Goal: Information Seeking & Learning: Learn about a topic

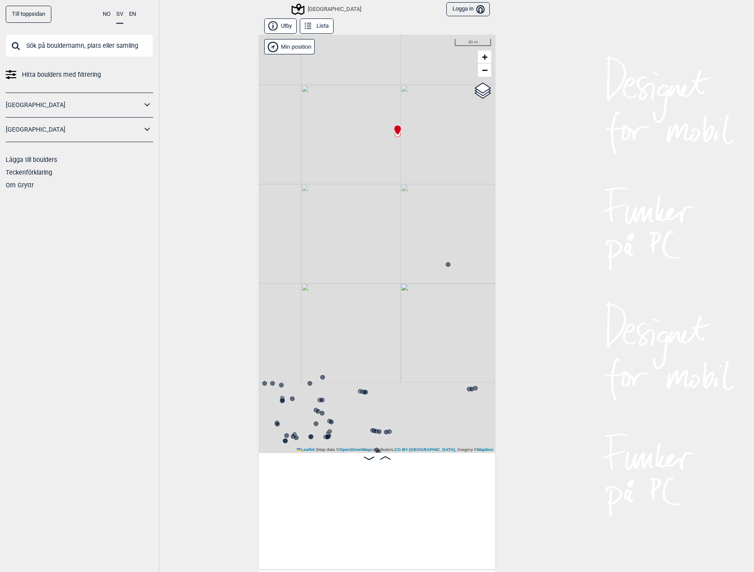
scroll to position [0, 13346]
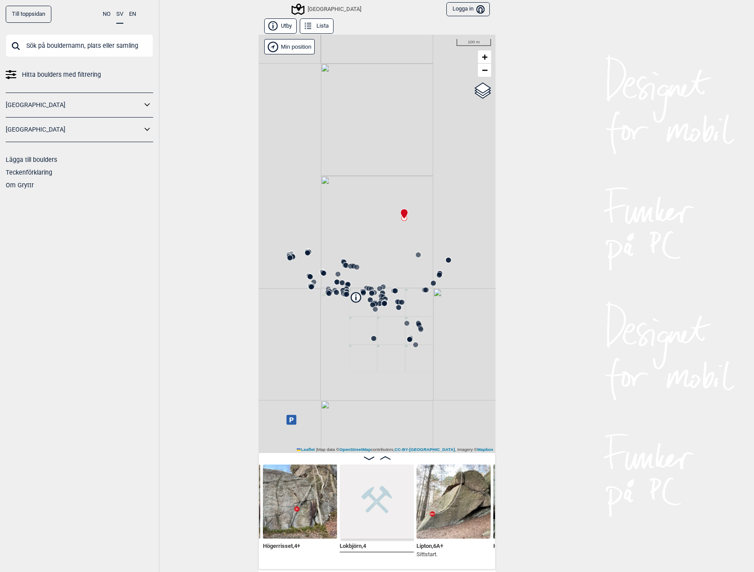
click at [324, 8] on div "[GEOGRAPHIC_DATA]" at bounding box center [327, 9] width 68 height 11
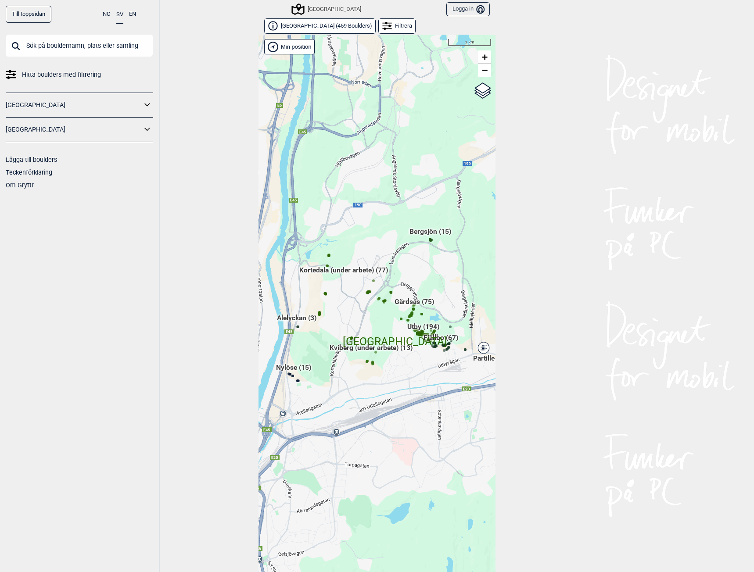
click at [324, 2] on div "[GEOGRAPHIC_DATA]" at bounding box center [312, 9] width 97 height 15
click at [326, 11] on div "[GEOGRAPHIC_DATA]" at bounding box center [327, 9] width 68 height 11
click at [32, 13] on link "Till toppsidan" at bounding box center [29, 14] width 46 height 17
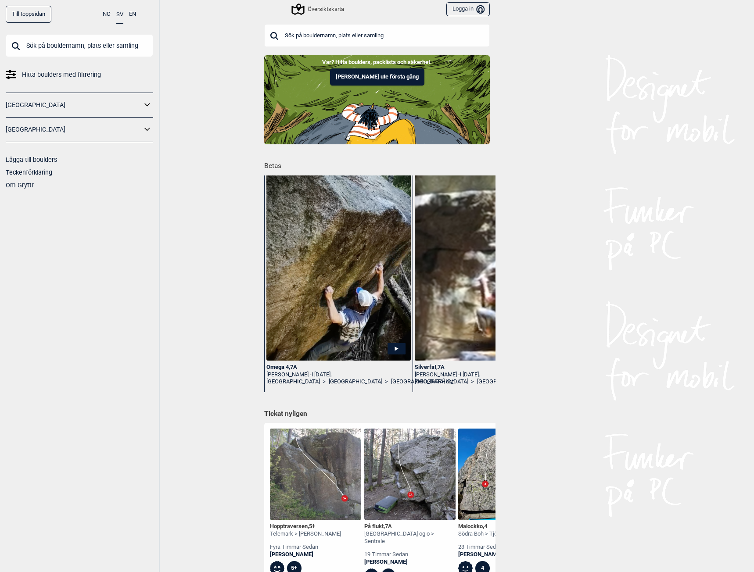
click at [361, 77] on button "[PERSON_NAME] ute första gång" at bounding box center [377, 76] width 94 height 17
click at [325, 8] on div "Översiktskarta" at bounding box center [318, 9] width 51 height 11
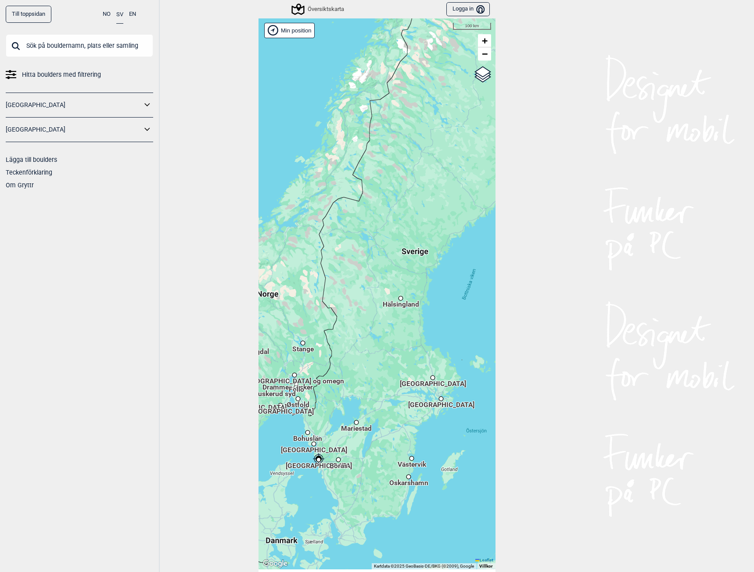
drag, startPoint x: 394, startPoint y: 301, endPoint x: 347, endPoint y: 372, distance: 86.0
click at [347, 372] on div "[PERSON_NAME] posisjon [GEOGRAPHIC_DATA] Stange [GEOGRAPHIC_DATA] syd [GEOGRAPH…" at bounding box center [376, 293] width 237 height 551
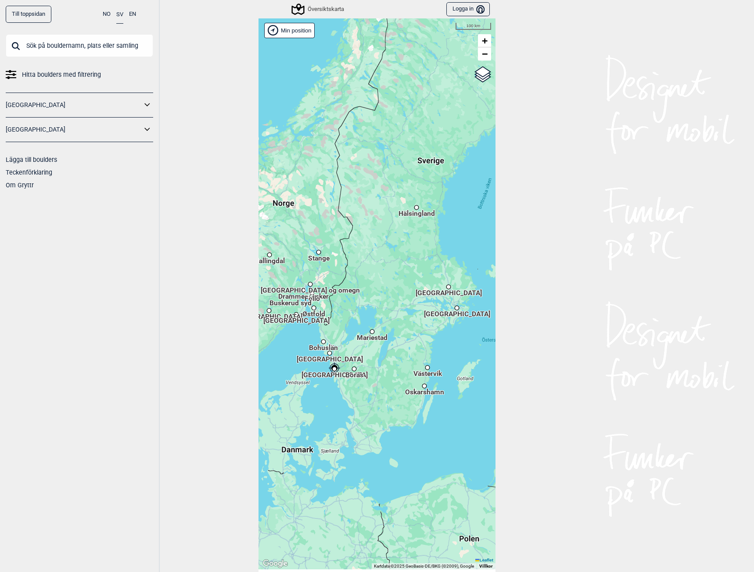
click at [413, 210] on span "Hälsingland" at bounding box center [416, 209] width 36 height 1
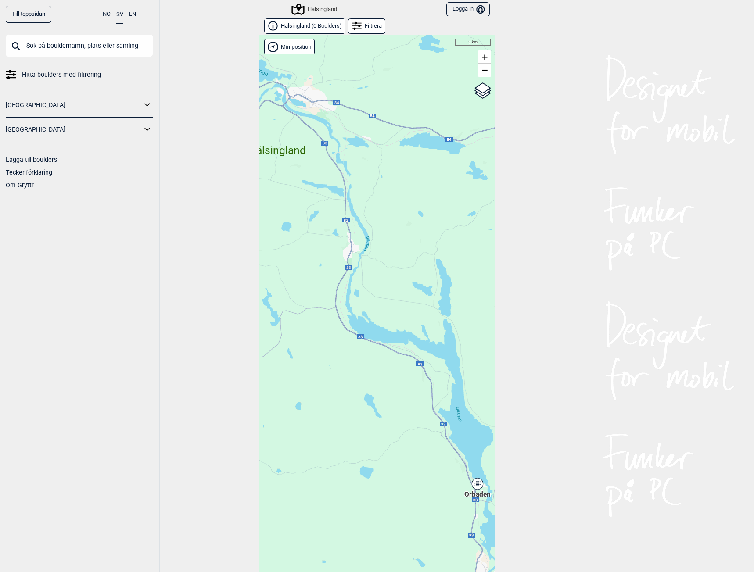
click at [475, 485] on div "Orbaden" at bounding box center [477, 483] width 5 height 5
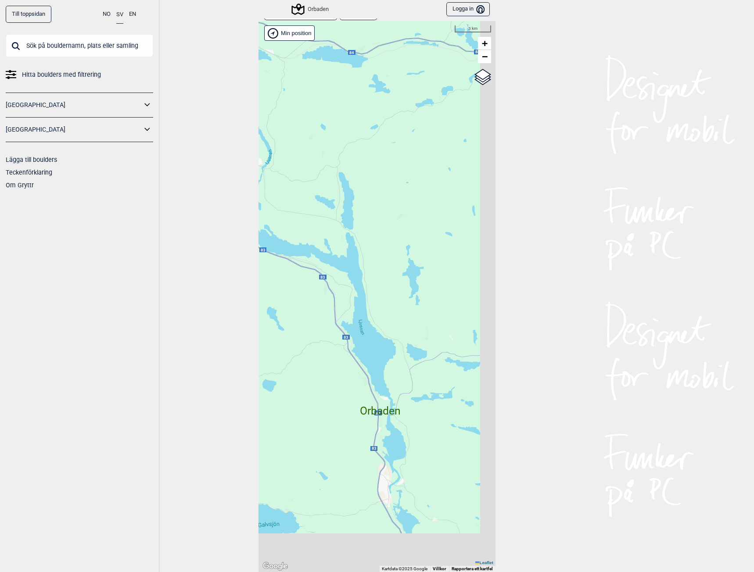
drag, startPoint x: 419, startPoint y: 497, endPoint x: 354, endPoint y: 417, distance: 102.0
click at [355, 420] on div "[PERSON_NAME] posisjon [GEOGRAPHIC_DATA] Gol Ål Stange Kolomoen [GEOGRAPHIC_DAT…" at bounding box center [376, 296] width 237 height 551
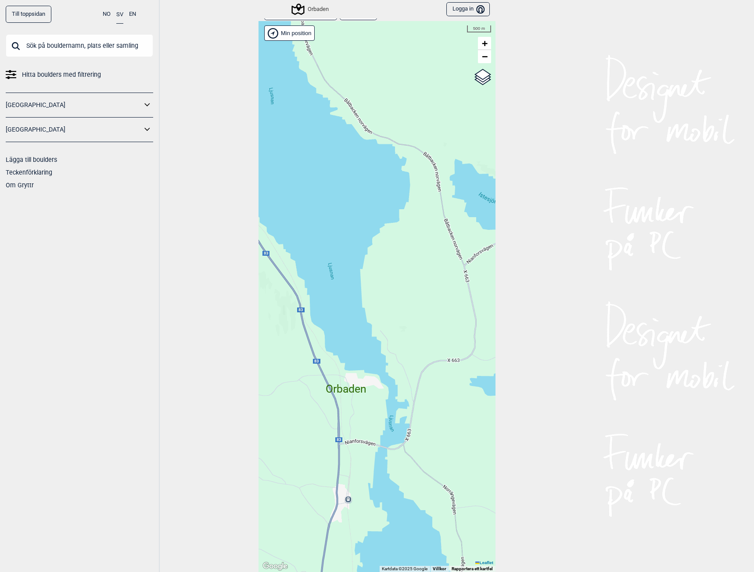
click at [344, 381] on span "Orbaden" at bounding box center [346, 381] width 41 height 0
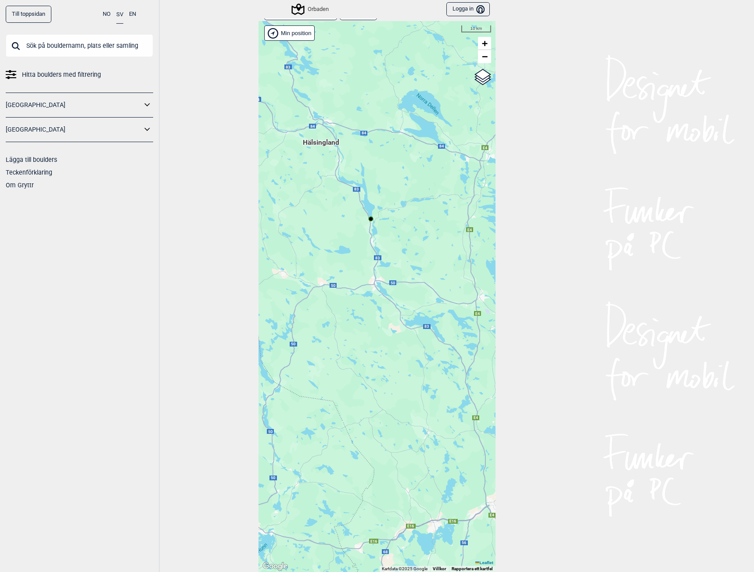
click at [369, 218] on circle at bounding box center [371, 219] width 5 height 5
click at [315, 6] on div "Orbaden" at bounding box center [311, 9] width 36 height 11
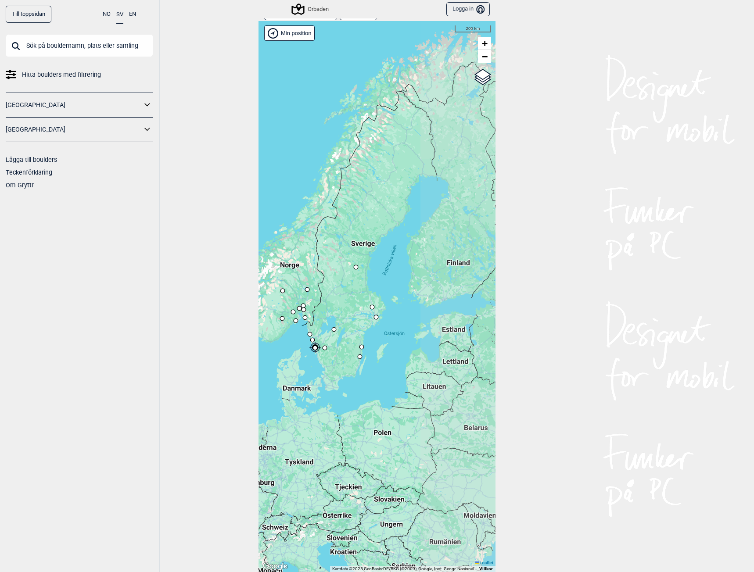
drag, startPoint x: 440, startPoint y: 288, endPoint x: 351, endPoint y: 301, distance: 89.7
click at [351, 301] on div "[PERSON_NAME] posisjon Min position 200 km + − Google street map Google satelli…" at bounding box center [376, 296] width 237 height 551
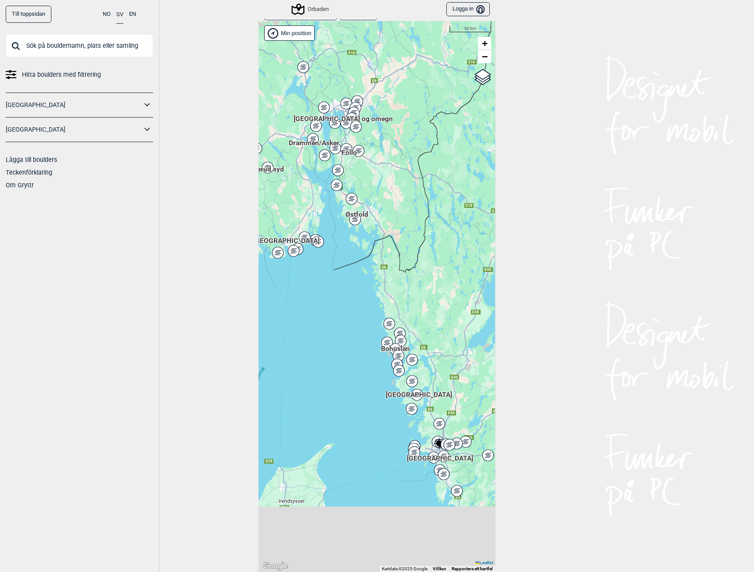
drag, startPoint x: 416, startPoint y: 401, endPoint x: 369, endPoint y: 253, distance: 154.8
click at [369, 253] on div "[PERSON_NAME] posisjon [GEOGRAPHIC_DATA] Stange [GEOGRAPHIC_DATA] syd [GEOGRAPH…" at bounding box center [376, 296] width 237 height 551
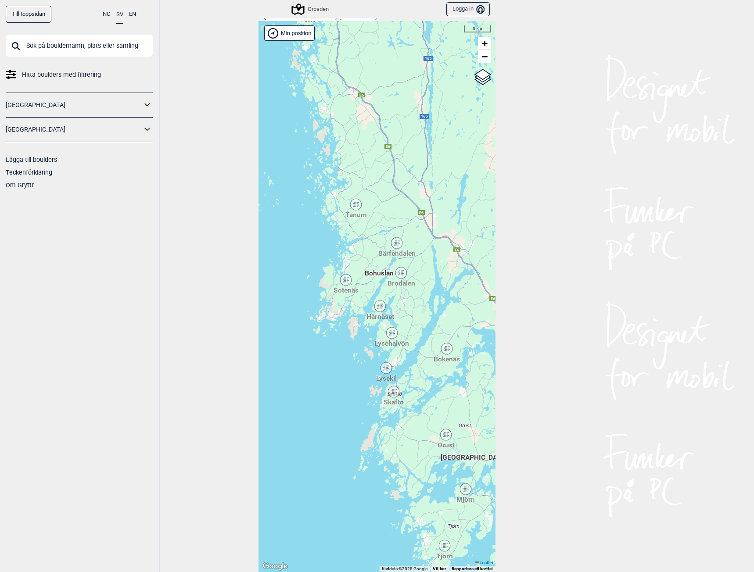
drag, startPoint x: 377, startPoint y: 399, endPoint x: 358, endPoint y: 363, distance: 41.0
click at [358, 363] on div "[PERSON_NAME] posisjon [GEOGRAPHIC_DATA] Stange [GEOGRAPHIC_DATA] syd [GEOGRAPH…" at bounding box center [376, 296] width 237 height 551
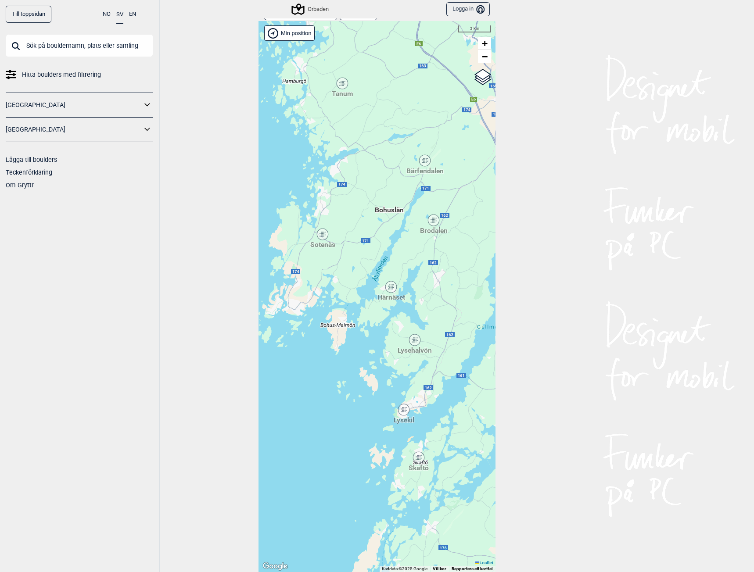
click at [401, 410] on div "Lysekil" at bounding box center [403, 409] width 5 height 5
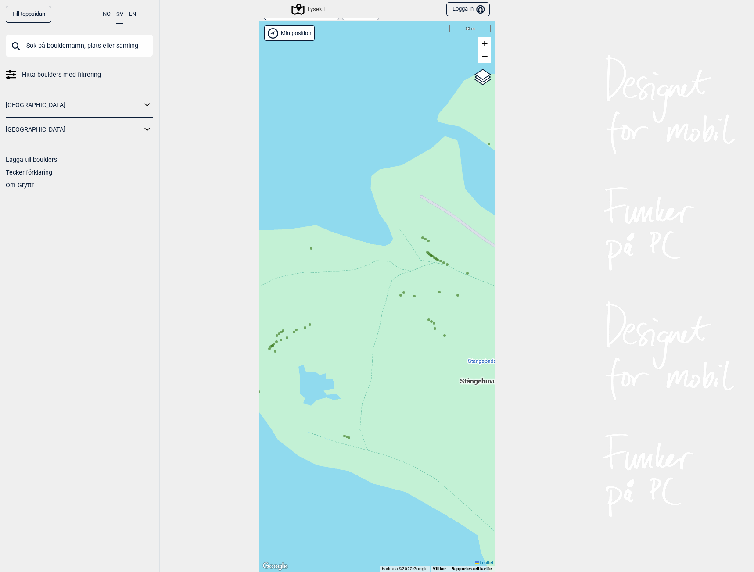
drag, startPoint x: 338, startPoint y: 342, endPoint x: 472, endPoint y: 477, distance: 190.2
click at [472, 477] on div "[PERSON_NAME] posisjon [GEOGRAPHIC_DATA] Stange [GEOGRAPHIC_DATA] syd [GEOGRAPH…" at bounding box center [376, 296] width 237 height 551
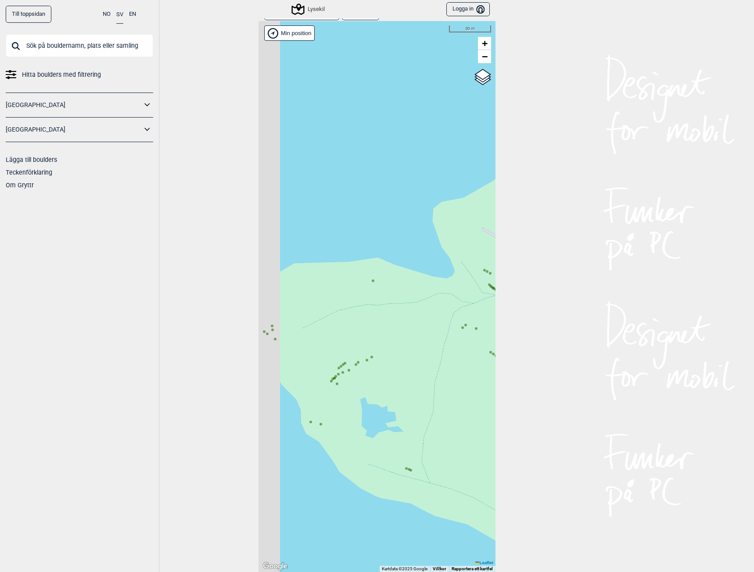
drag, startPoint x: 377, startPoint y: 412, endPoint x: 440, endPoint y: 445, distance: 70.8
click at [440, 445] on div "[PERSON_NAME] posisjon [GEOGRAPHIC_DATA] Stange [GEOGRAPHIC_DATA] syd [GEOGRAPH…" at bounding box center [376, 296] width 237 height 551
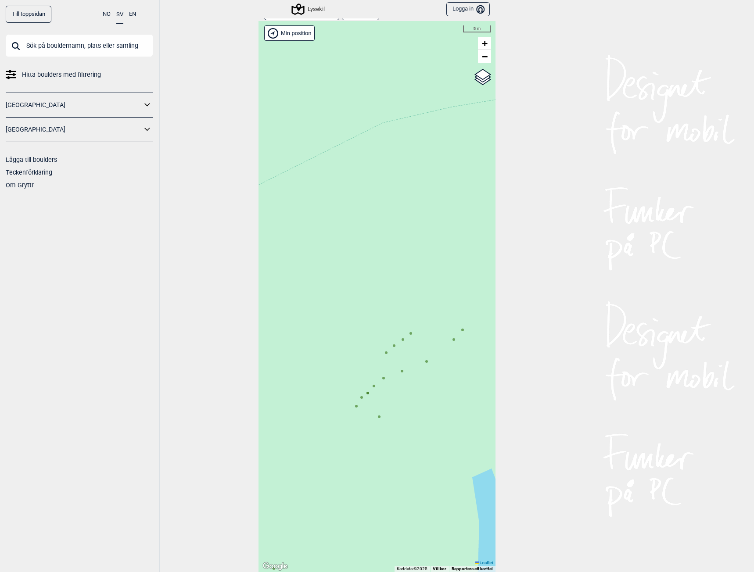
click at [354, 407] on icon at bounding box center [356, 406] width 4 height 4
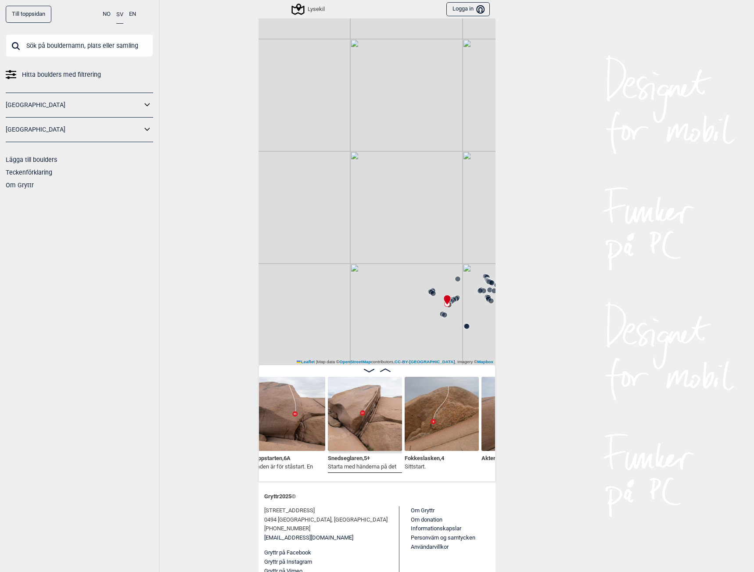
scroll to position [0, 6987]
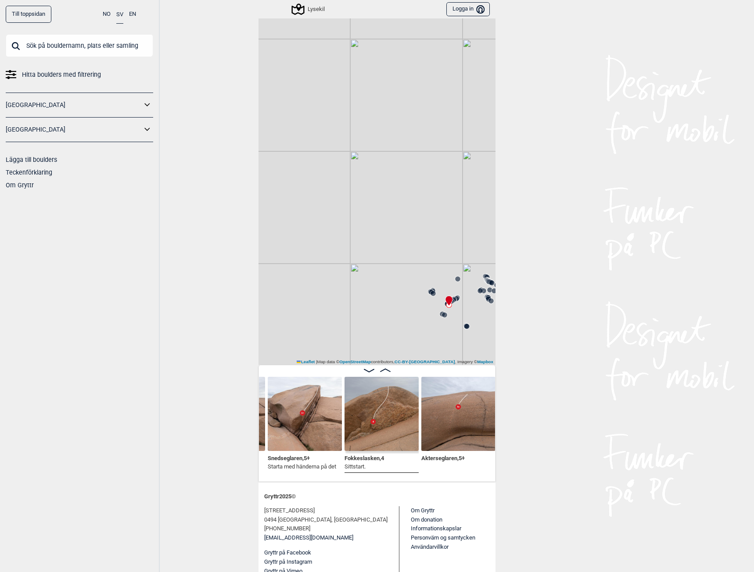
scroll to position [0, 7057]
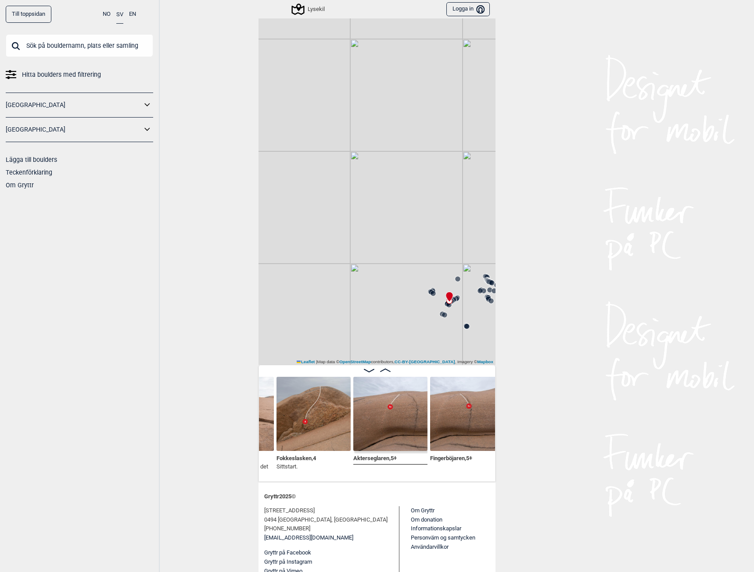
scroll to position [0, 7145]
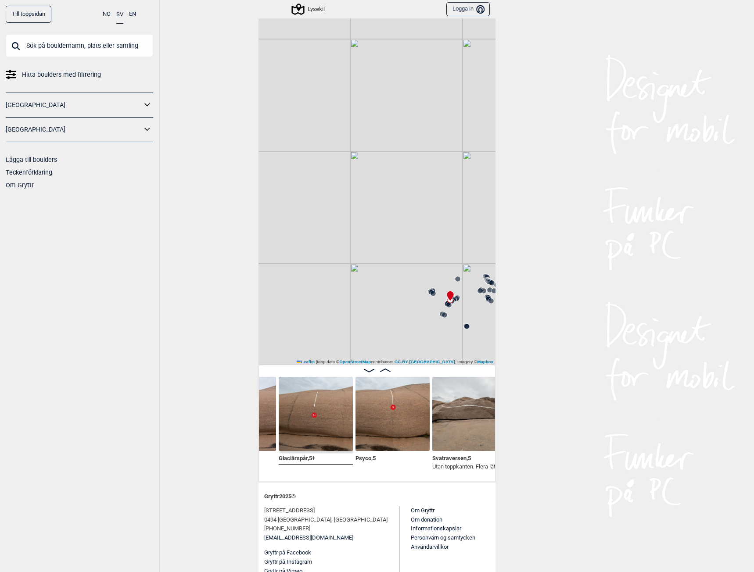
scroll to position [0, 7338]
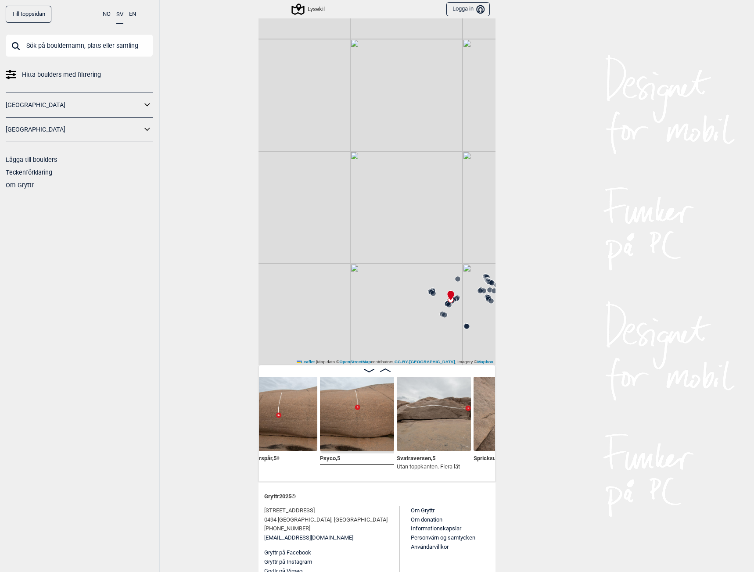
scroll to position [0, 7355]
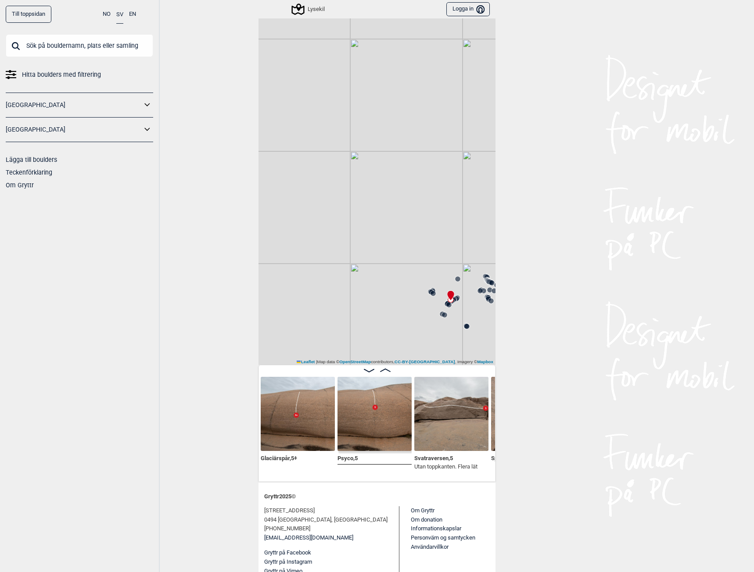
click at [294, 422] on img at bounding box center [298, 414] width 74 height 74
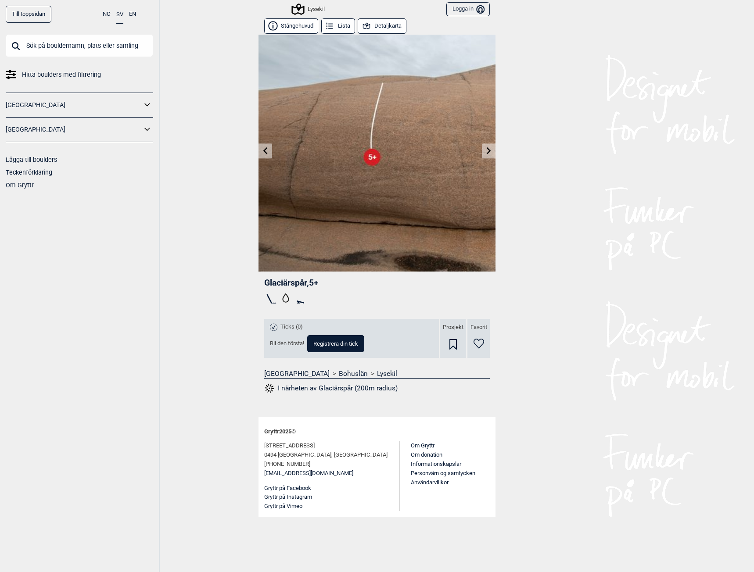
click at [487, 150] on icon at bounding box center [488, 150] width 7 height 7
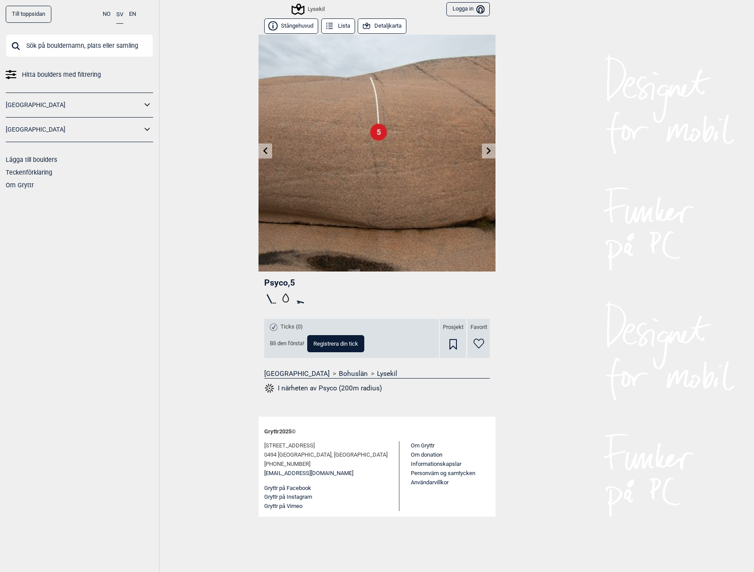
click at [487, 150] on icon at bounding box center [488, 150] width 7 height 7
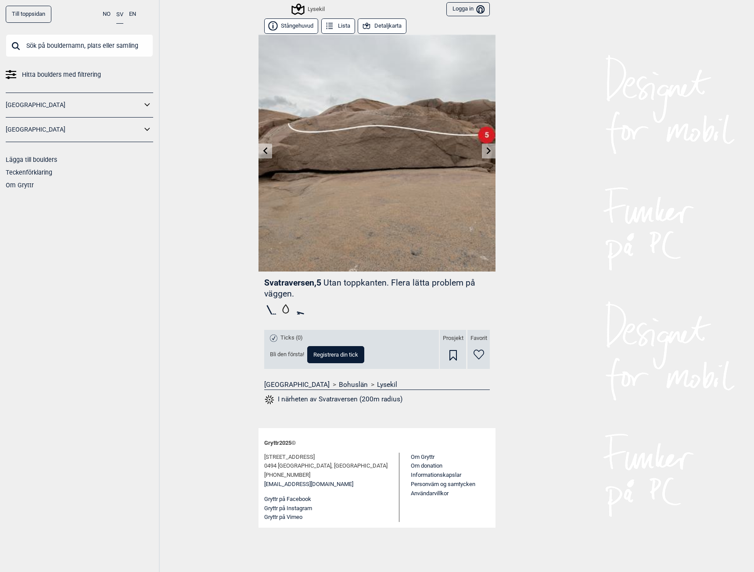
click at [487, 150] on icon at bounding box center [488, 150] width 7 height 7
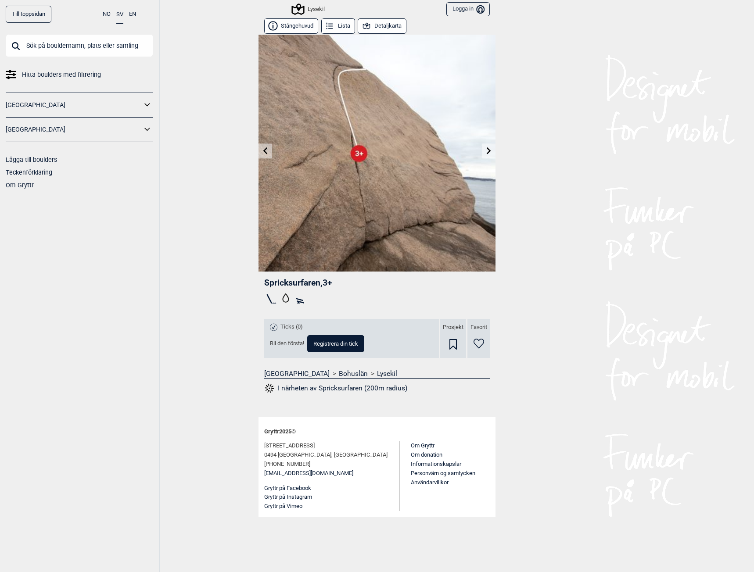
click at [487, 150] on icon at bounding box center [488, 150] width 7 height 7
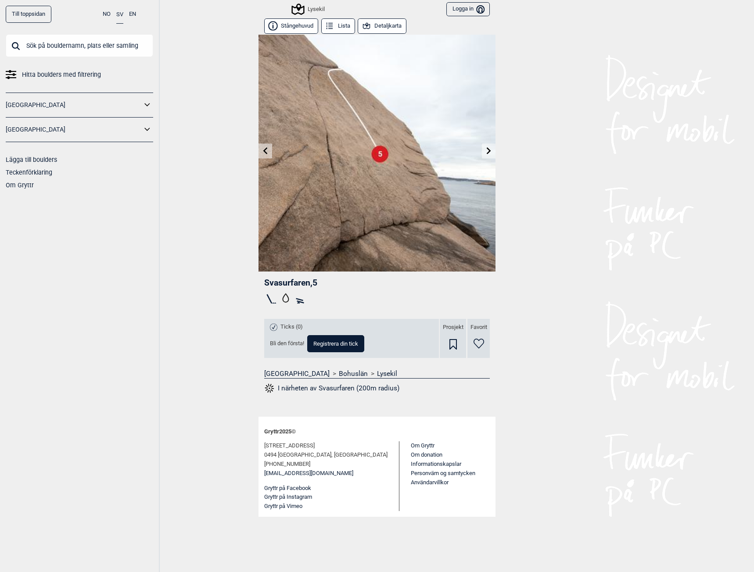
click at [487, 150] on icon at bounding box center [488, 150] width 7 height 7
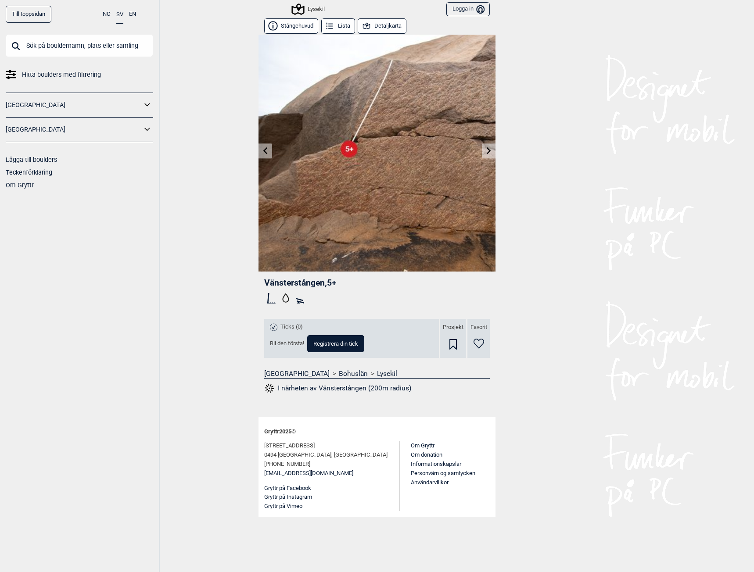
click at [487, 150] on icon at bounding box center [488, 150] width 7 height 7
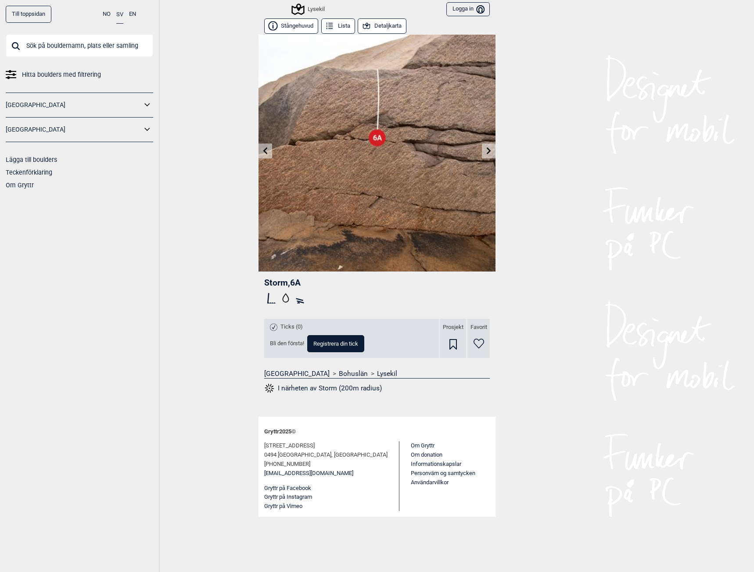
click at [484, 149] on link at bounding box center [489, 151] width 14 height 14
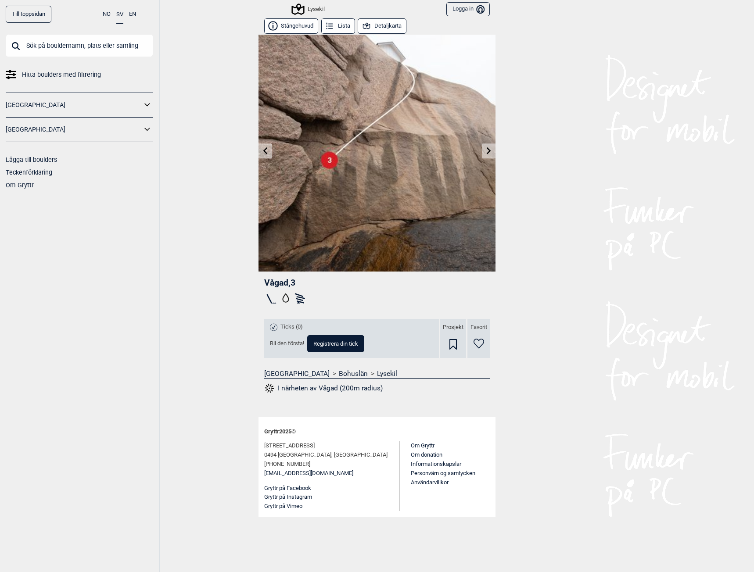
click at [487, 157] on link at bounding box center [489, 151] width 14 height 14
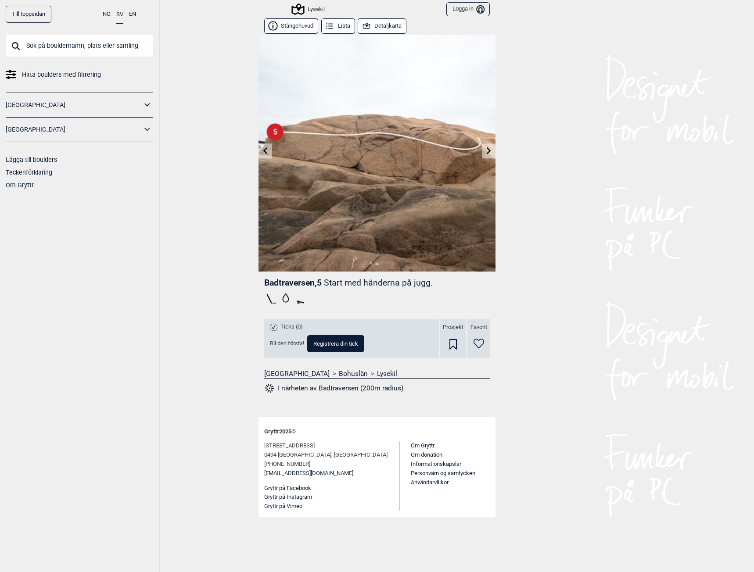
click at [488, 155] on link at bounding box center [489, 151] width 14 height 14
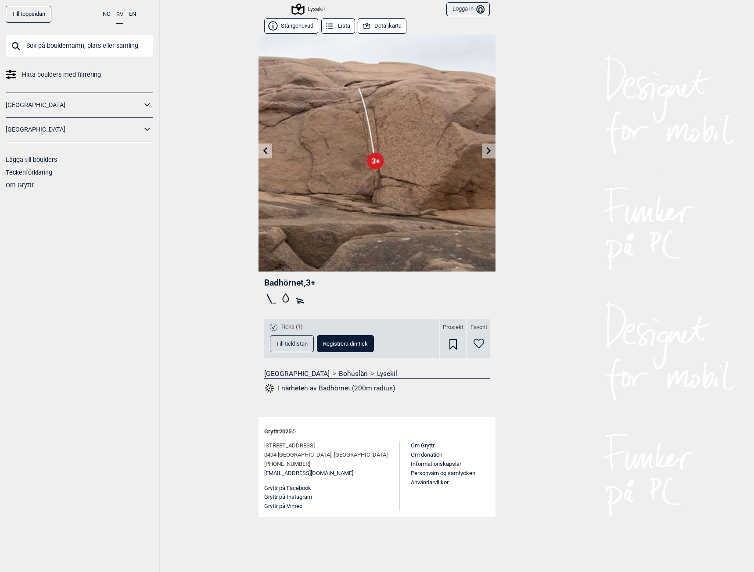
click at [488, 155] on link at bounding box center [489, 151] width 14 height 14
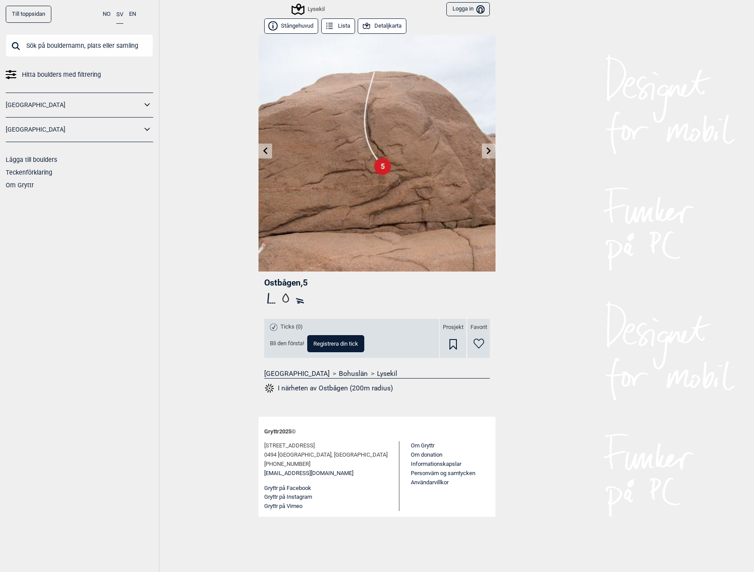
click at [488, 155] on link at bounding box center [489, 151] width 14 height 14
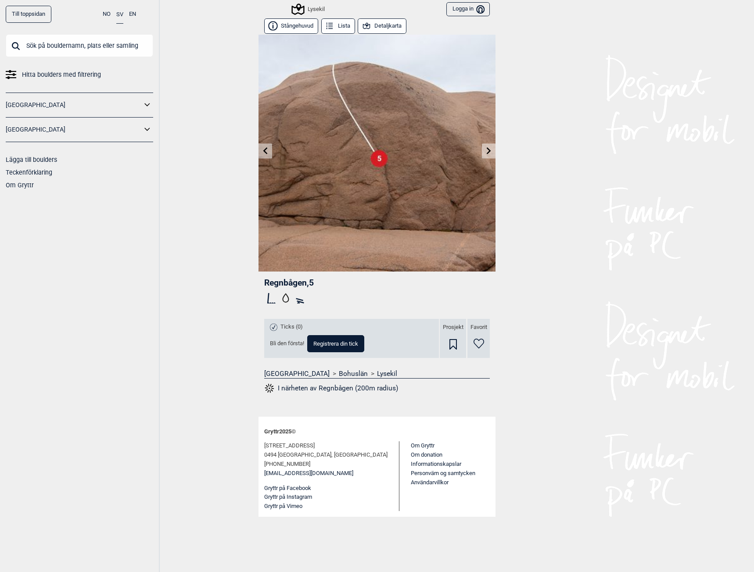
click at [488, 155] on link at bounding box center [489, 151] width 14 height 14
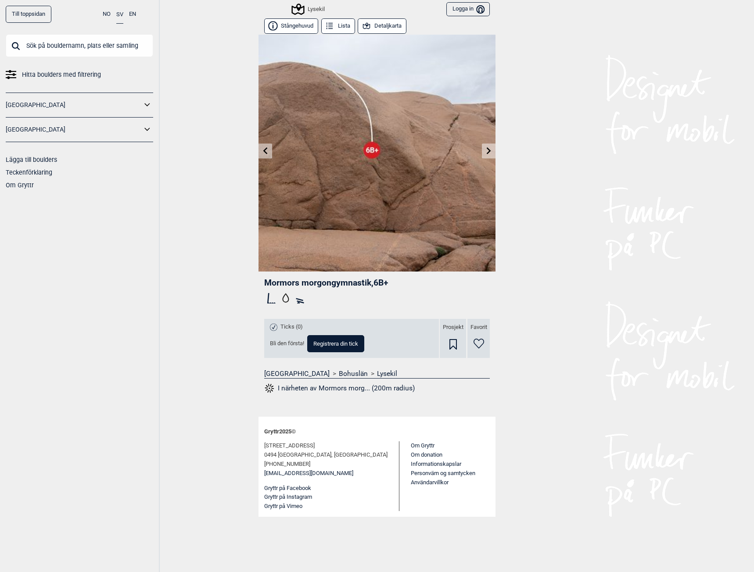
click at [488, 155] on link at bounding box center [489, 151] width 14 height 14
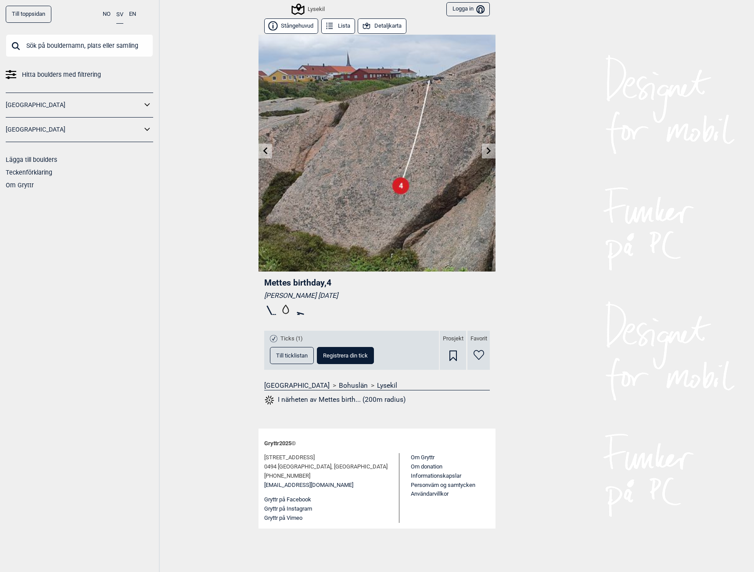
click at [488, 155] on link at bounding box center [489, 151] width 14 height 14
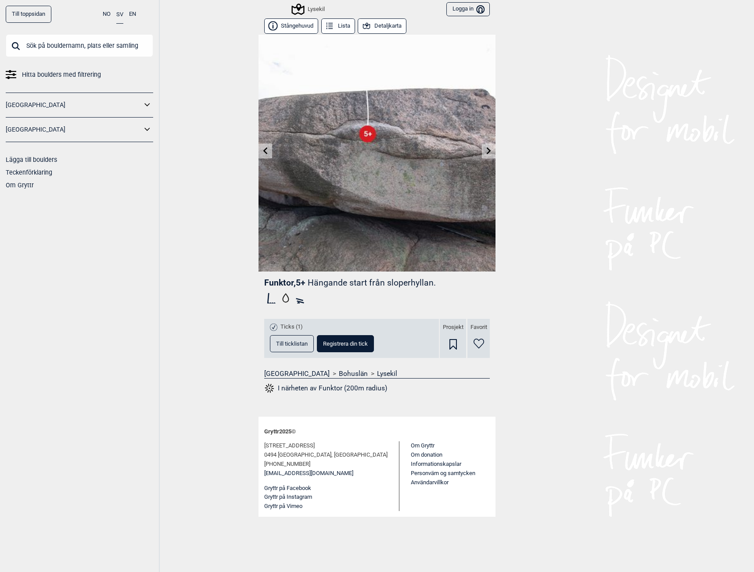
click at [488, 155] on link at bounding box center [489, 151] width 14 height 14
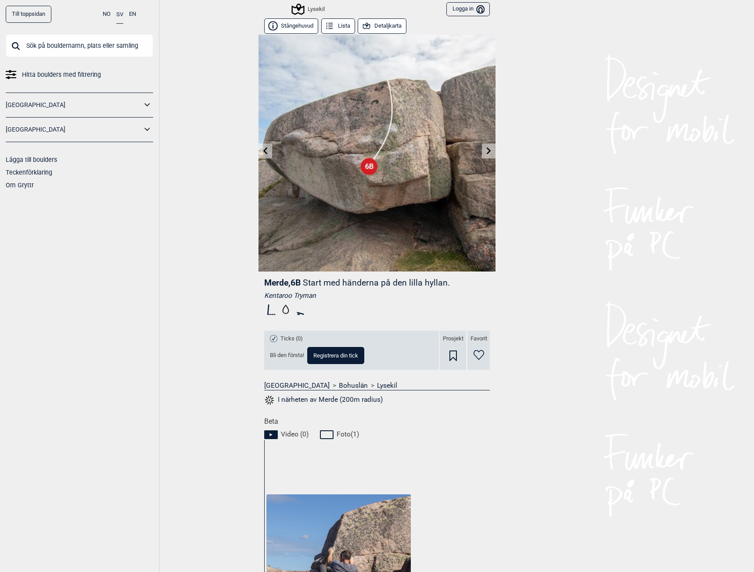
click at [488, 155] on link at bounding box center [489, 151] width 14 height 14
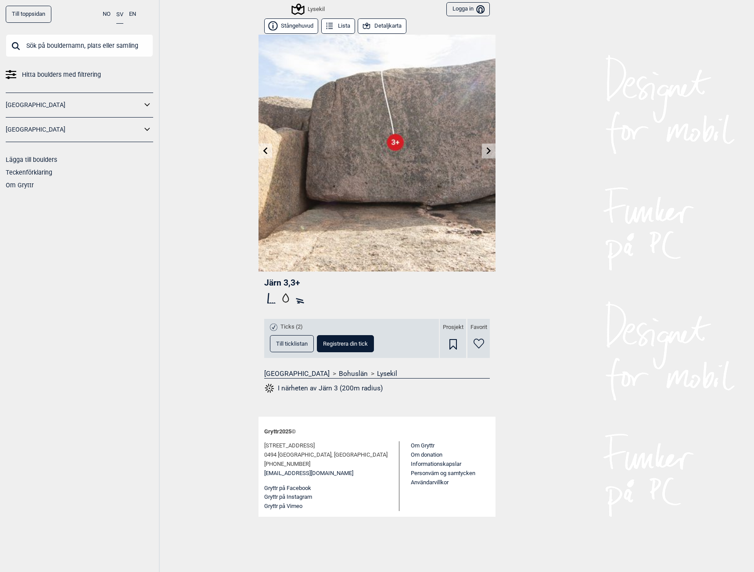
click at [488, 155] on link at bounding box center [489, 151] width 14 height 14
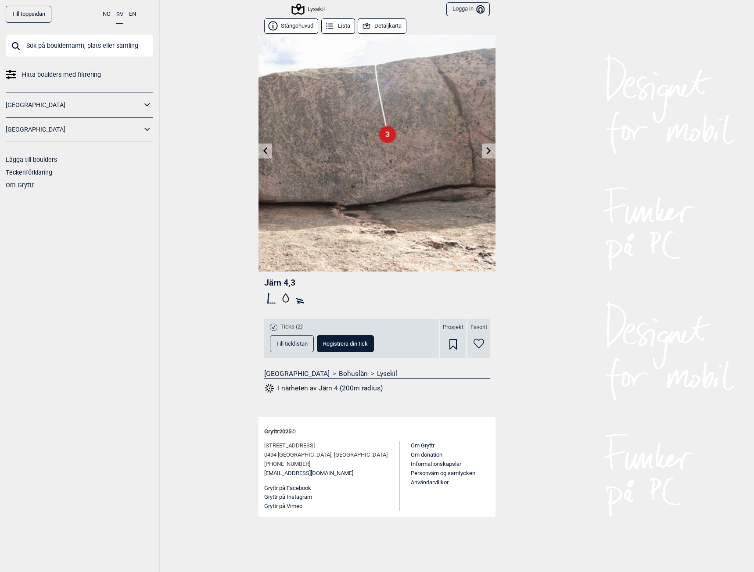
click at [488, 155] on link at bounding box center [489, 151] width 14 height 14
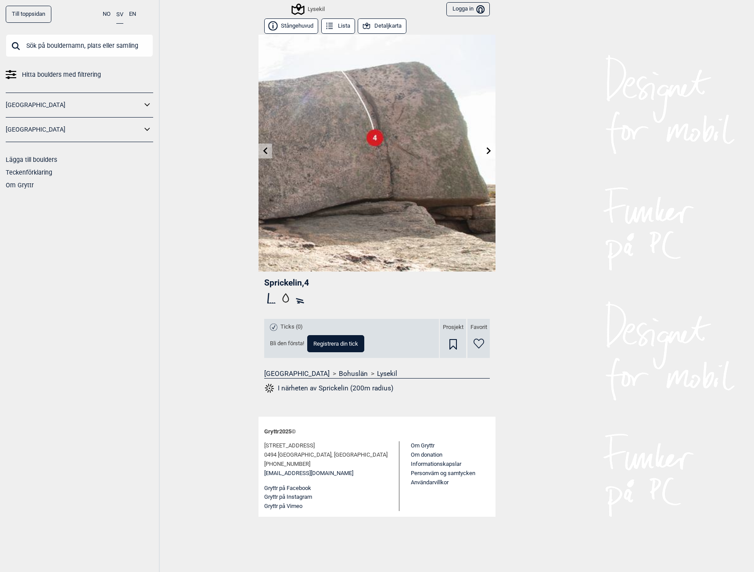
click at [488, 155] on link at bounding box center [489, 151] width 14 height 14
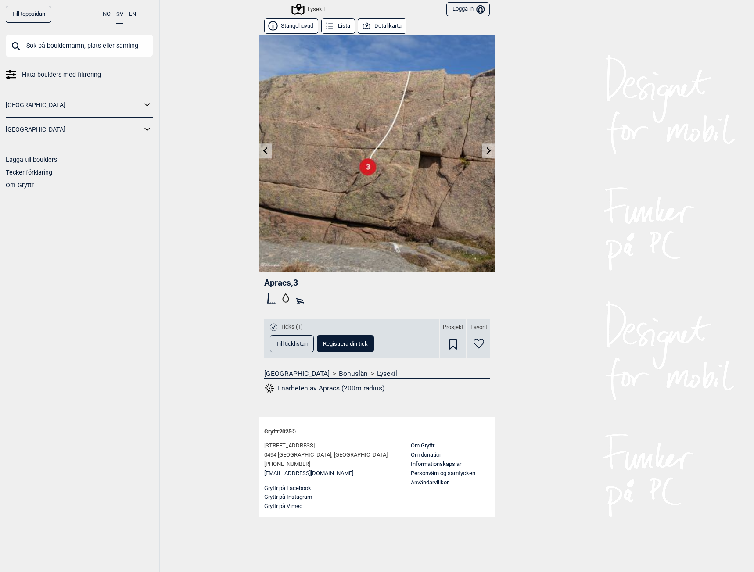
click at [488, 155] on link at bounding box center [489, 151] width 14 height 14
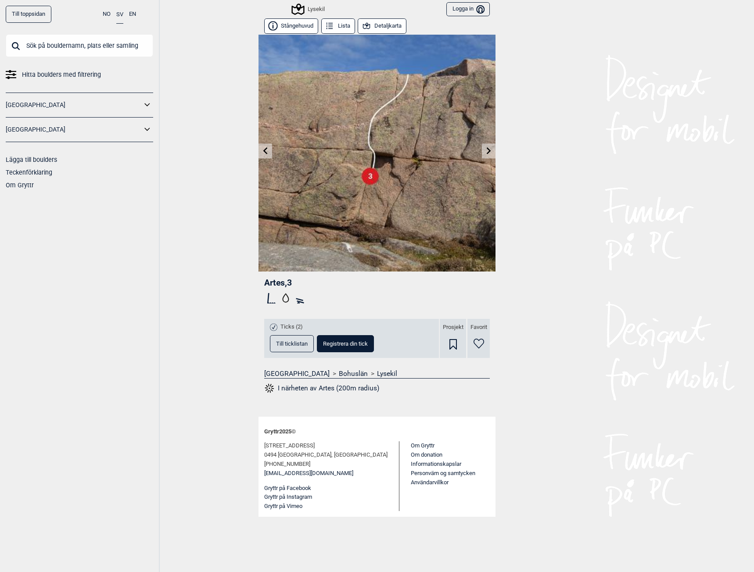
click at [488, 155] on link at bounding box center [489, 151] width 14 height 14
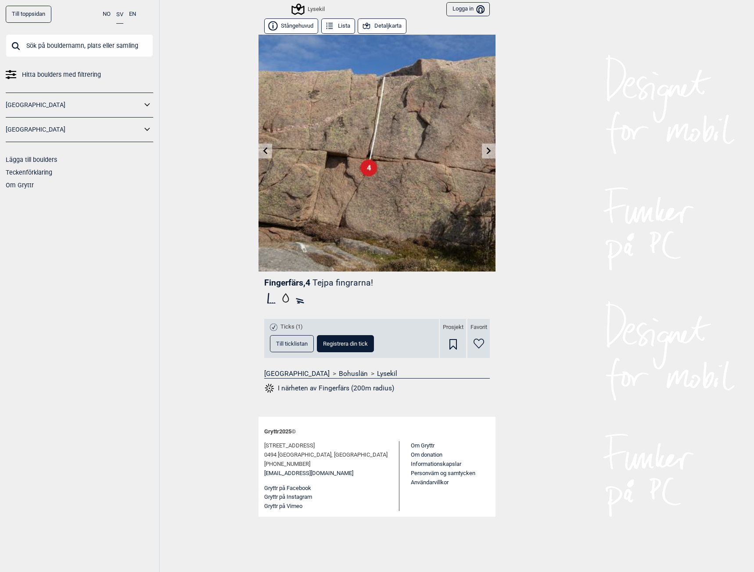
click at [488, 155] on link at bounding box center [489, 151] width 14 height 14
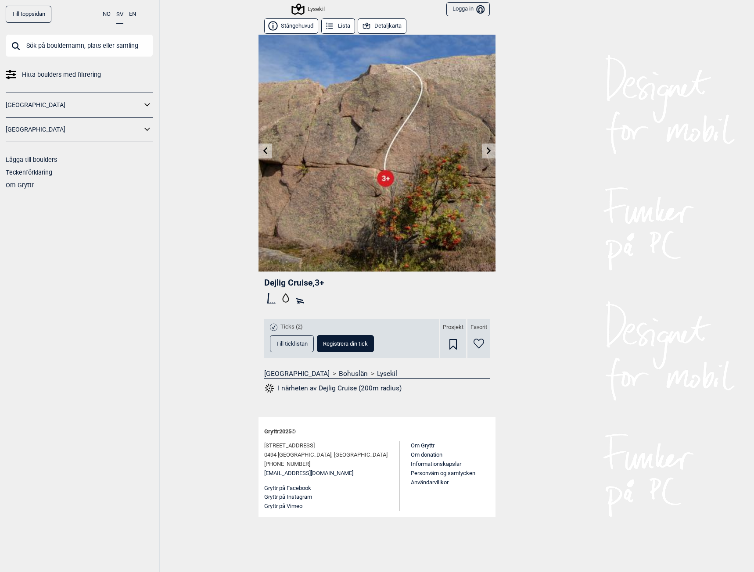
click at [268, 154] on link at bounding box center [265, 151] width 14 height 14
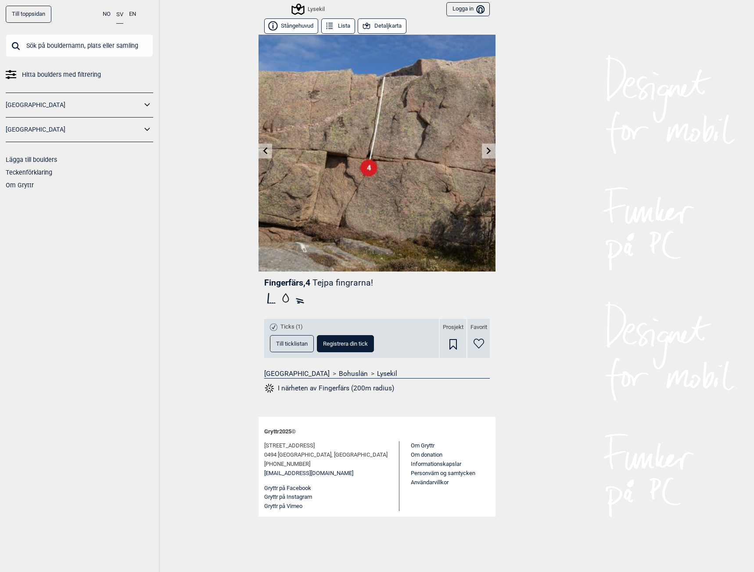
click at [491, 152] on icon at bounding box center [488, 150] width 7 height 7
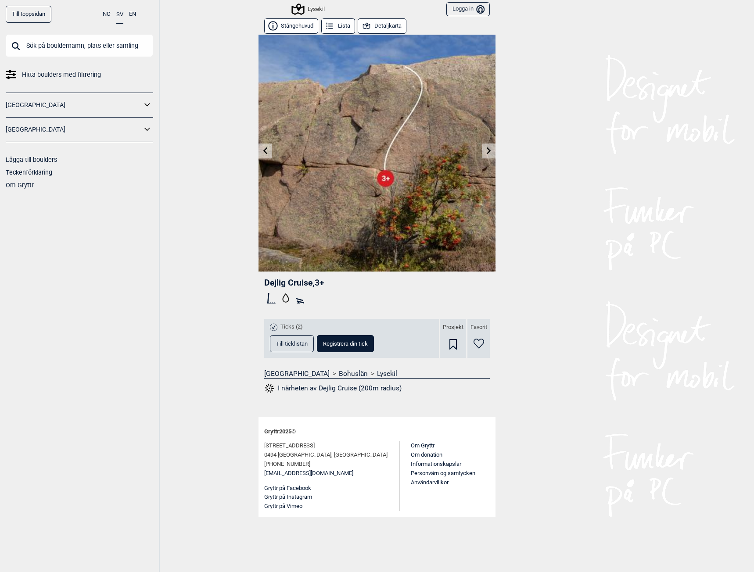
click at [488, 154] on icon at bounding box center [488, 150] width 7 height 7
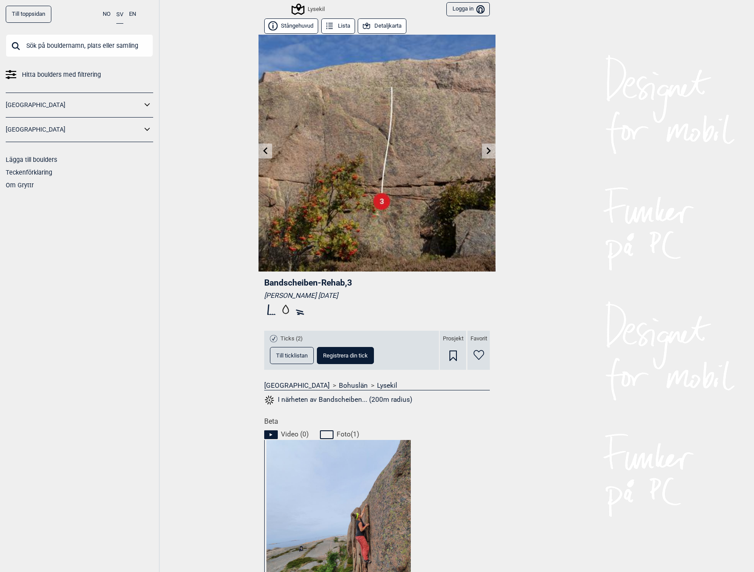
click at [488, 154] on icon at bounding box center [488, 150] width 7 height 7
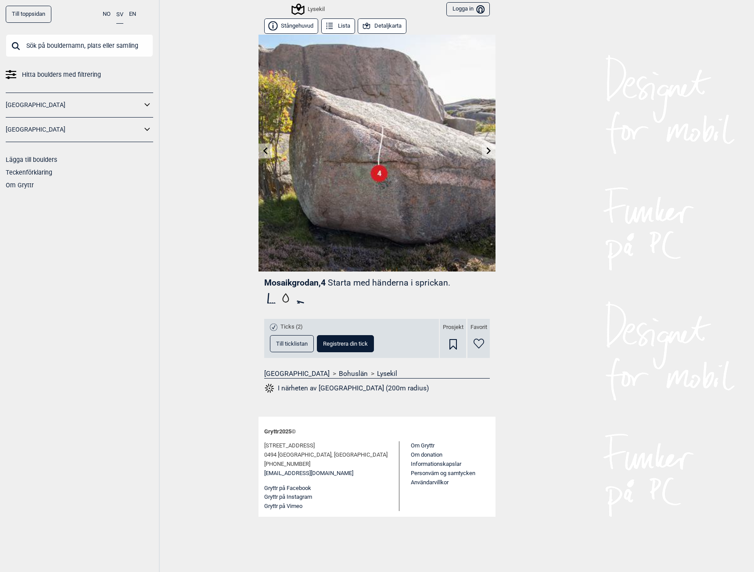
click at [263, 151] on icon at bounding box center [265, 150] width 7 height 7
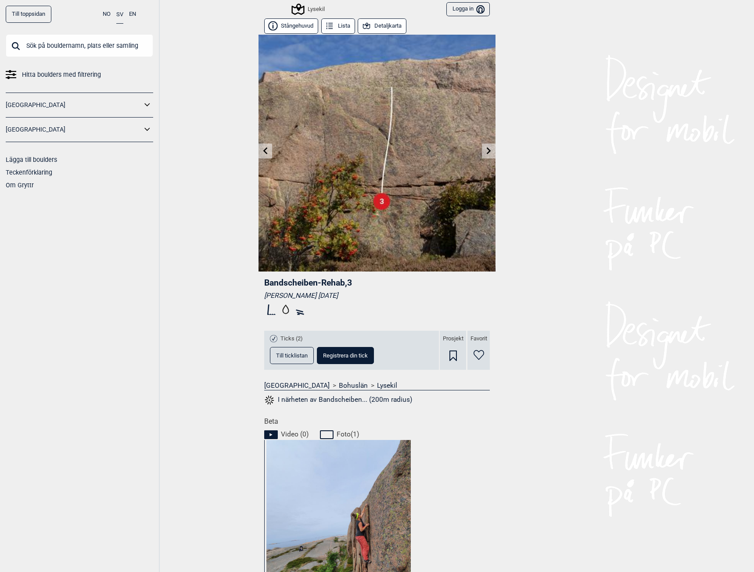
click at [485, 152] on icon at bounding box center [488, 150] width 7 height 7
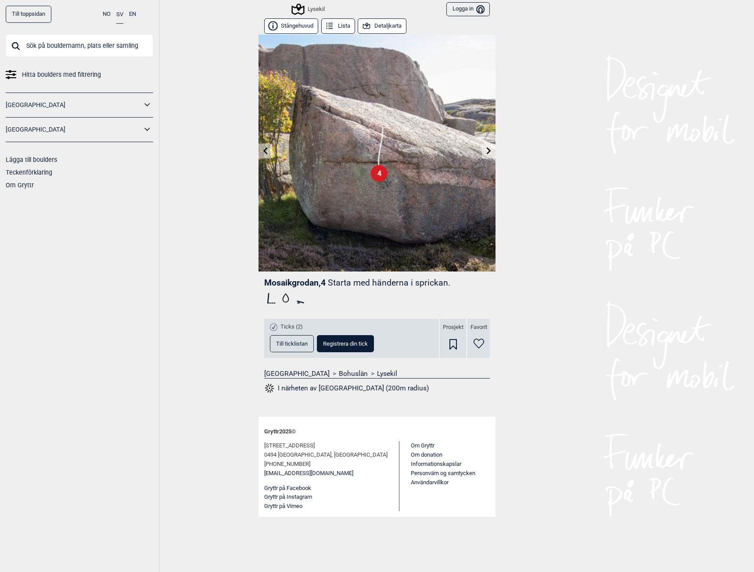
click at [482, 152] on link at bounding box center [489, 151] width 14 height 14
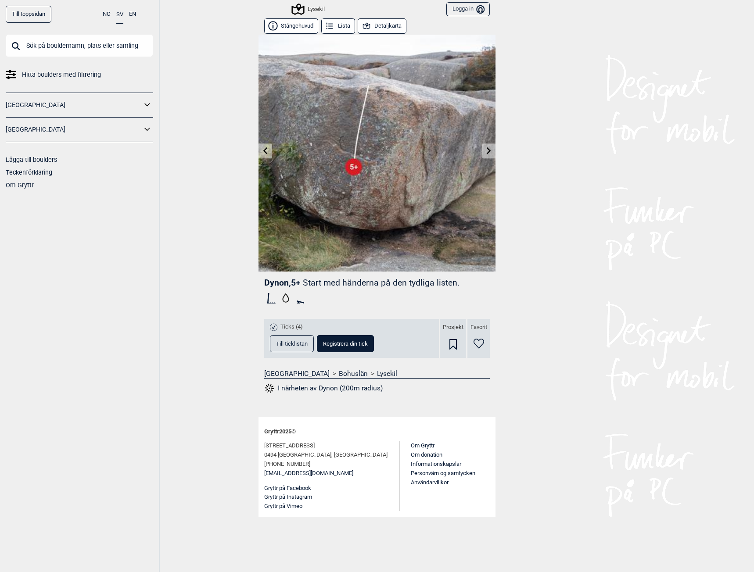
click at [482, 152] on link at bounding box center [489, 151] width 14 height 14
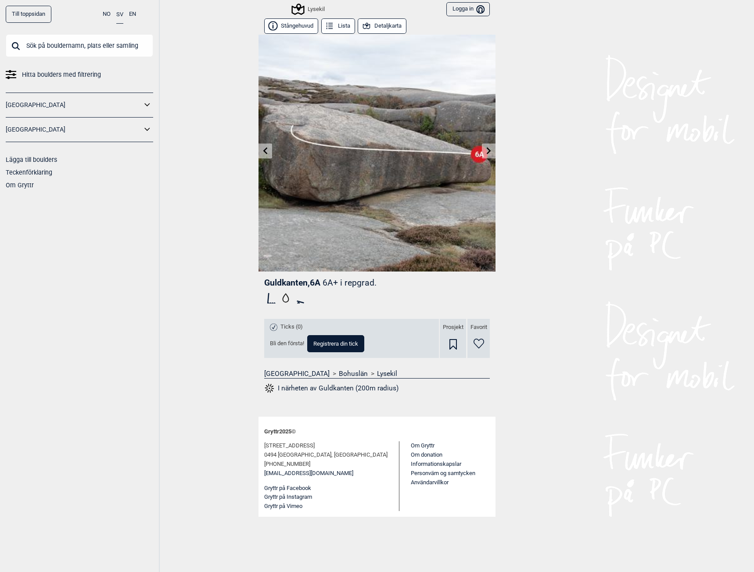
click at [484, 151] on link at bounding box center [489, 151] width 14 height 14
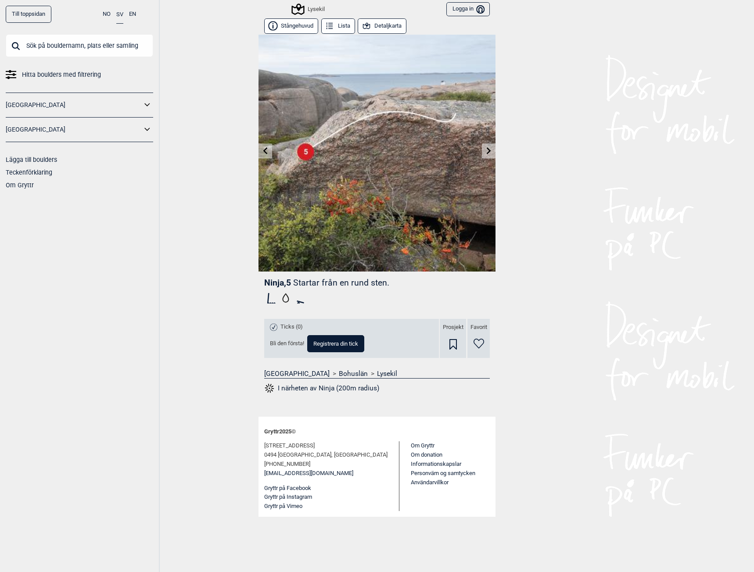
click at [484, 151] on link at bounding box center [489, 151] width 14 height 14
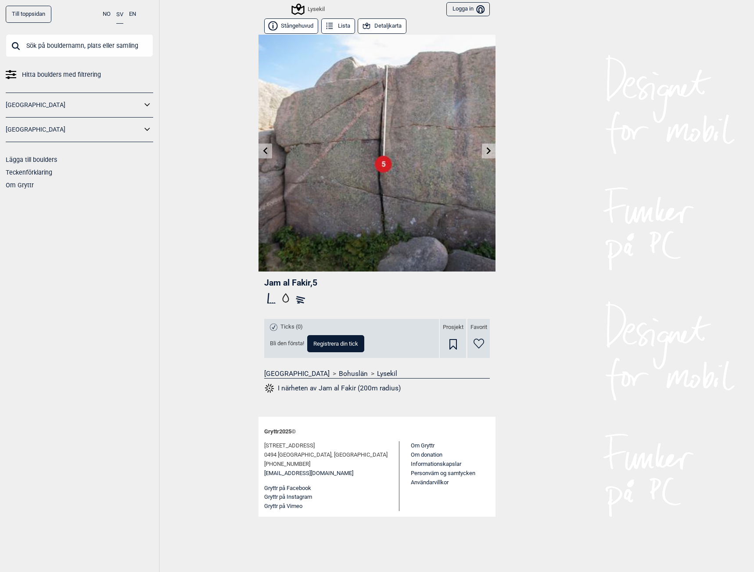
click at [484, 151] on link at bounding box center [489, 151] width 14 height 14
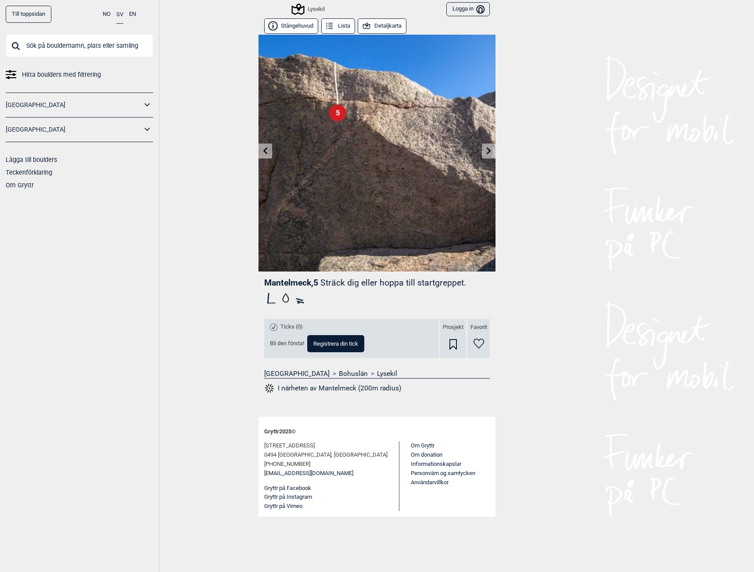
click at [484, 151] on link at bounding box center [489, 151] width 14 height 14
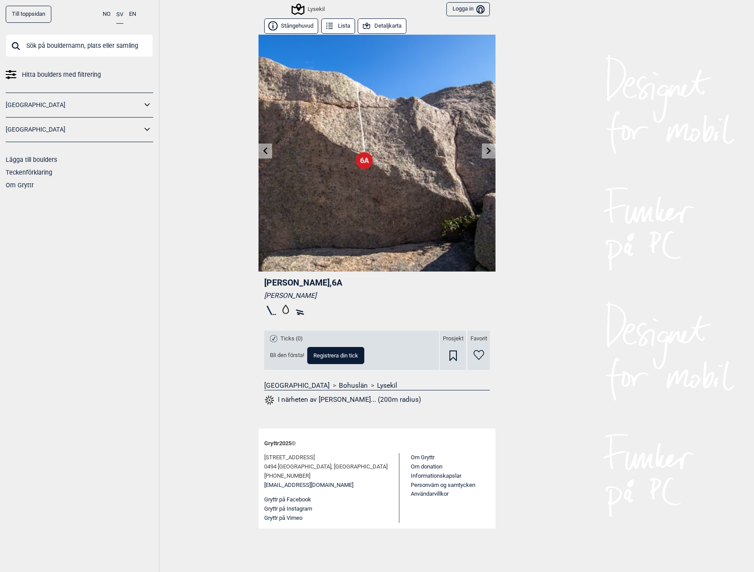
click at [268, 150] on icon at bounding box center [265, 150] width 7 height 7
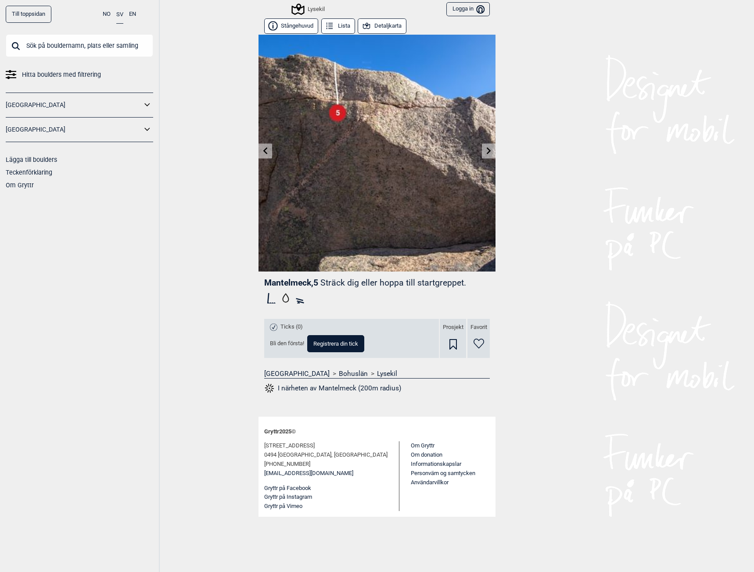
click at [487, 152] on icon at bounding box center [488, 150] width 7 height 7
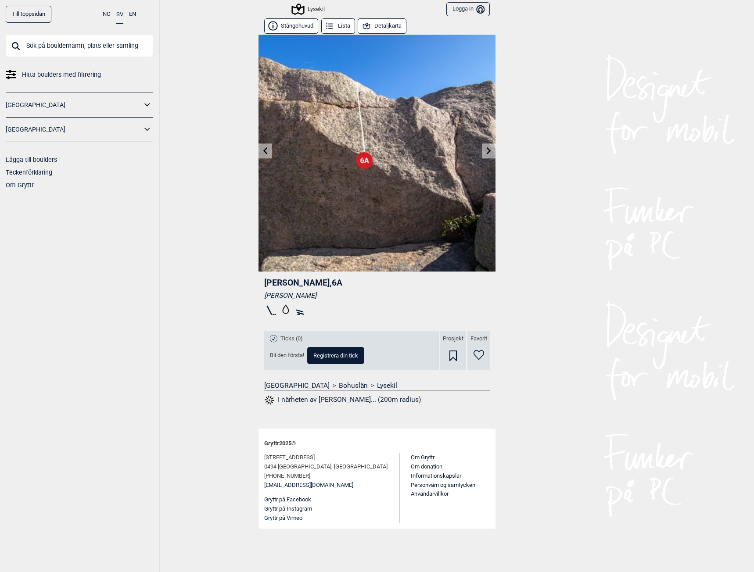
click at [487, 152] on icon at bounding box center [488, 150] width 7 height 7
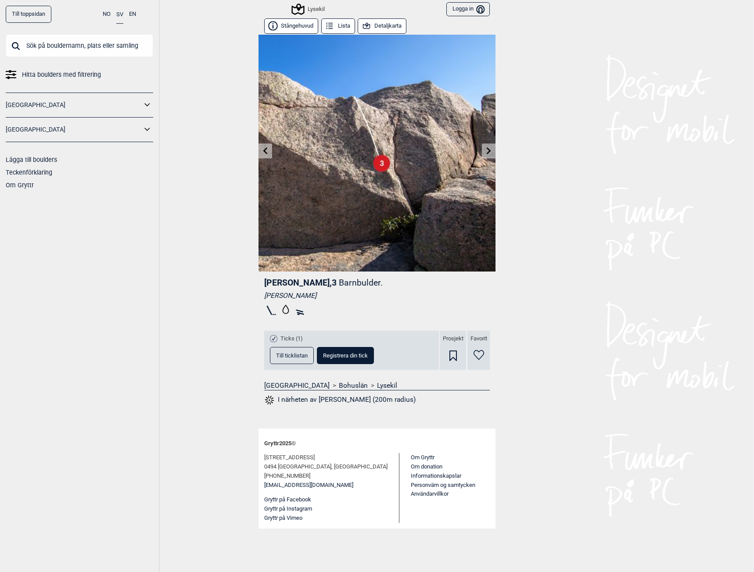
click at [487, 152] on icon at bounding box center [488, 150] width 7 height 7
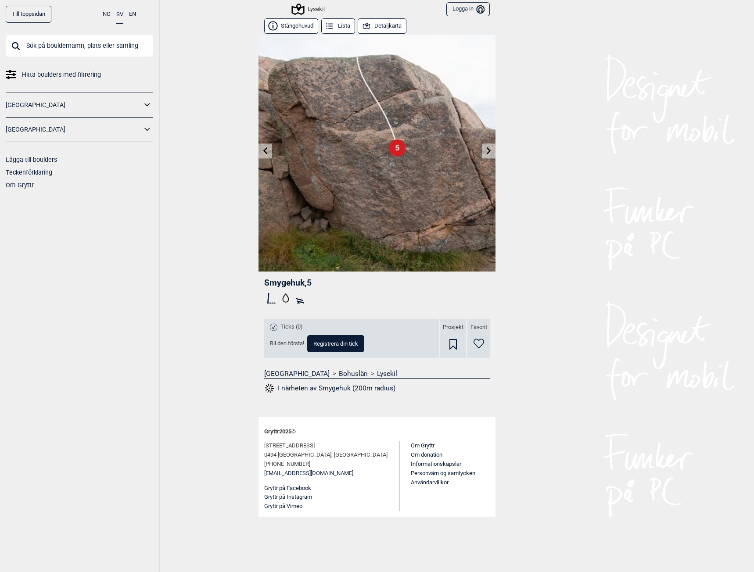
click at [311, 5] on div "Lysekil" at bounding box center [309, 9] width 32 height 11
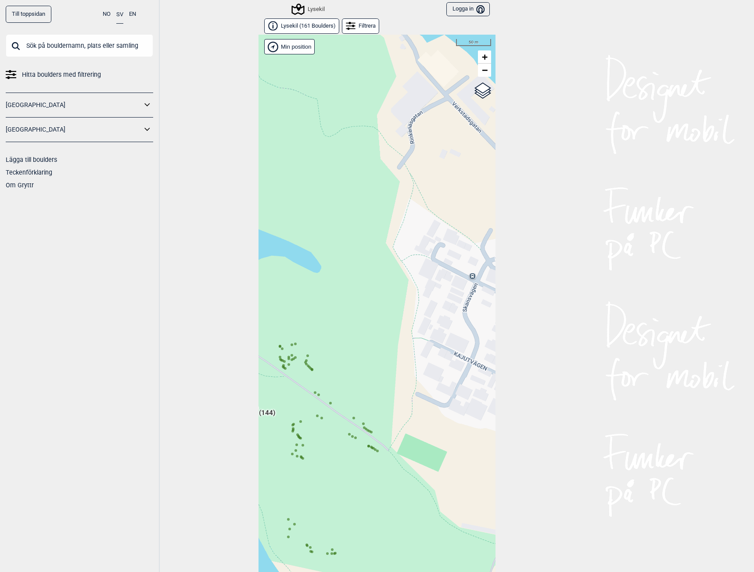
scroll to position [14, 0]
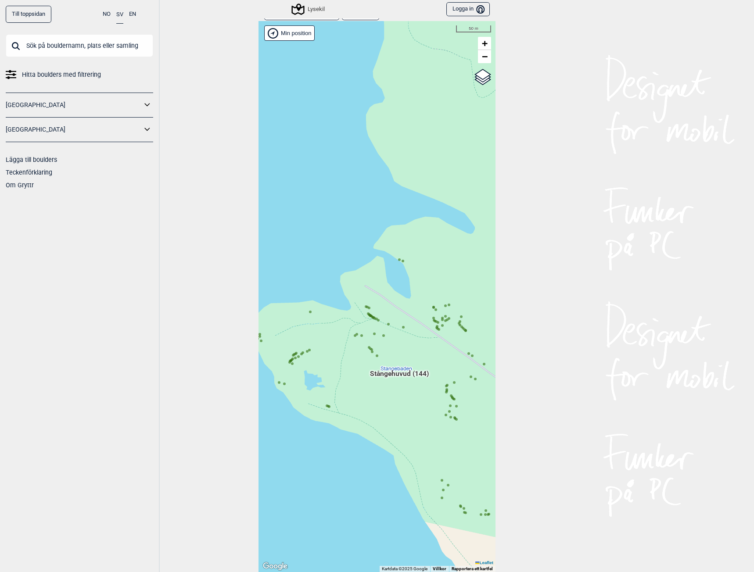
drag, startPoint x: 328, startPoint y: 453, endPoint x: 482, endPoint y: 419, distance: 157.1
click at [483, 420] on div "Hallingdal Gol Ål Stange Kolomoen [GEOGRAPHIC_DATA] [GEOGRAPHIC_DATA][PERSON_NA…" at bounding box center [376, 296] width 237 height 551
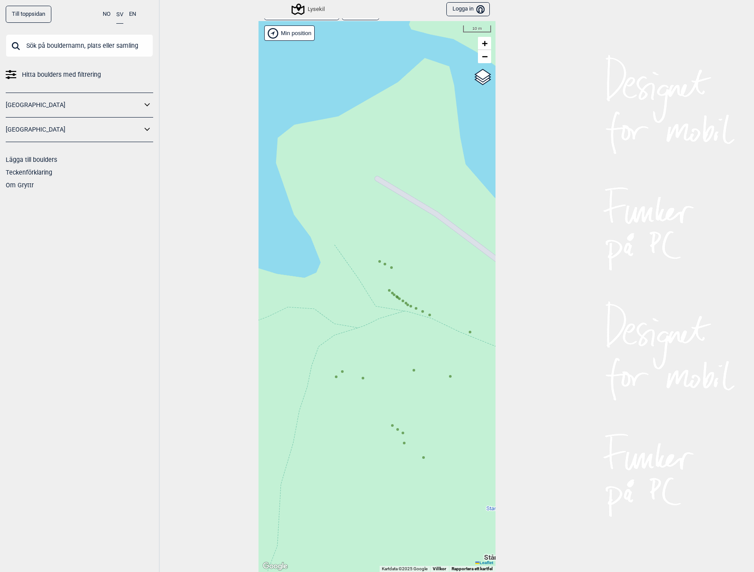
click at [397, 297] on icon at bounding box center [399, 299] width 4 height 4
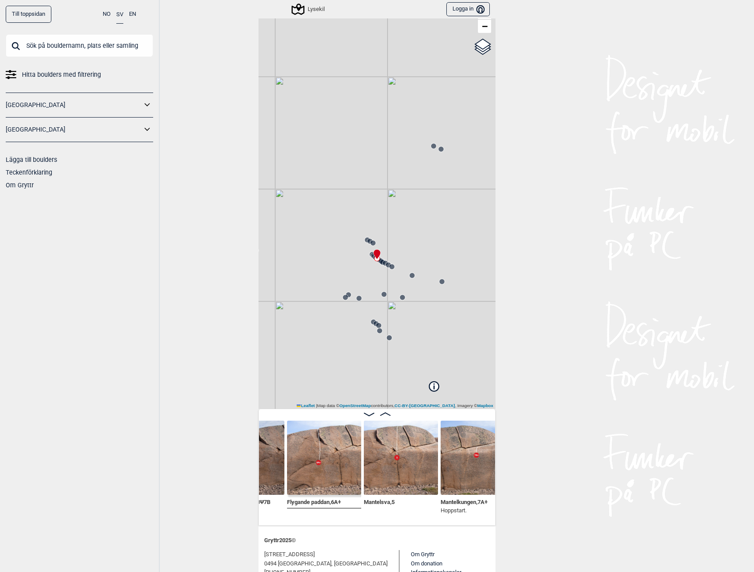
scroll to position [0, 4741]
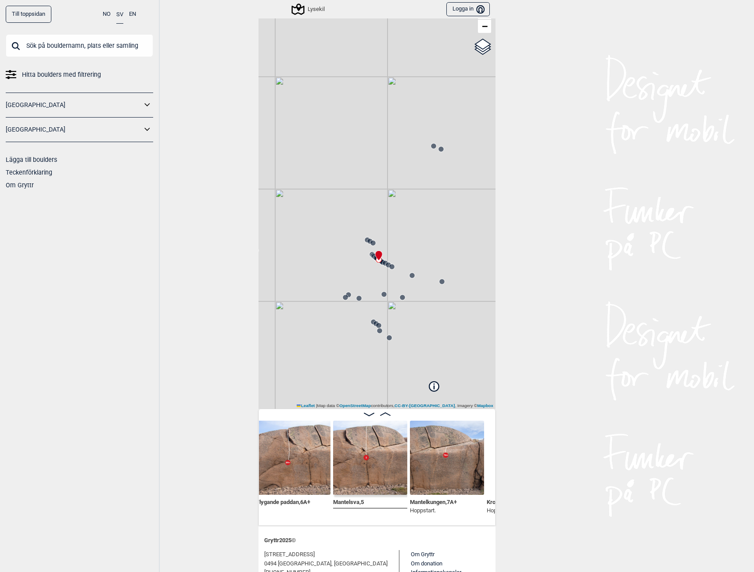
scroll to position [0, 4759]
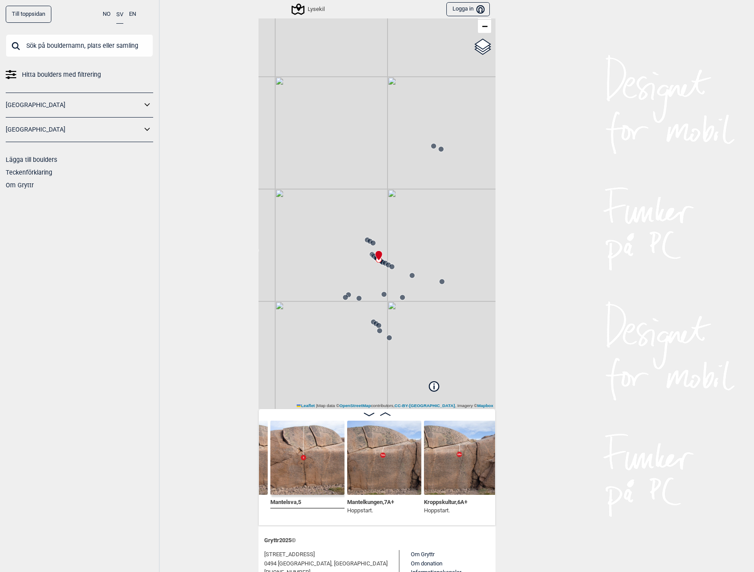
scroll to position [0, 4829]
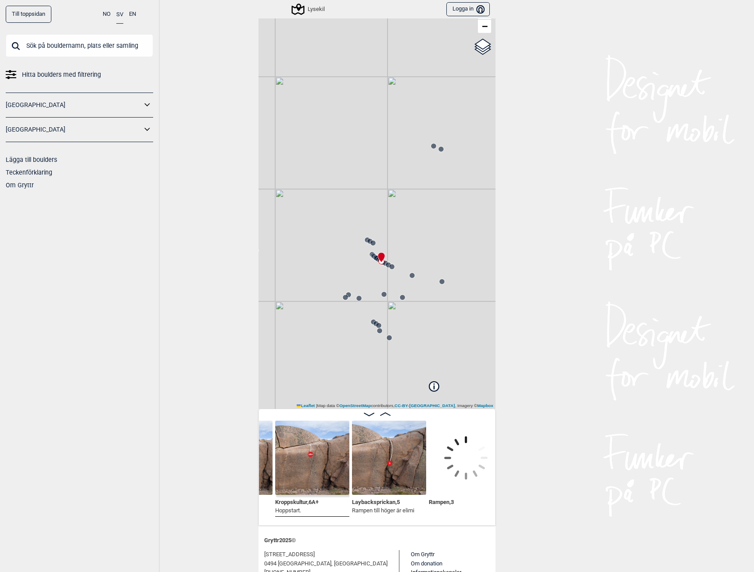
scroll to position [0, 5001]
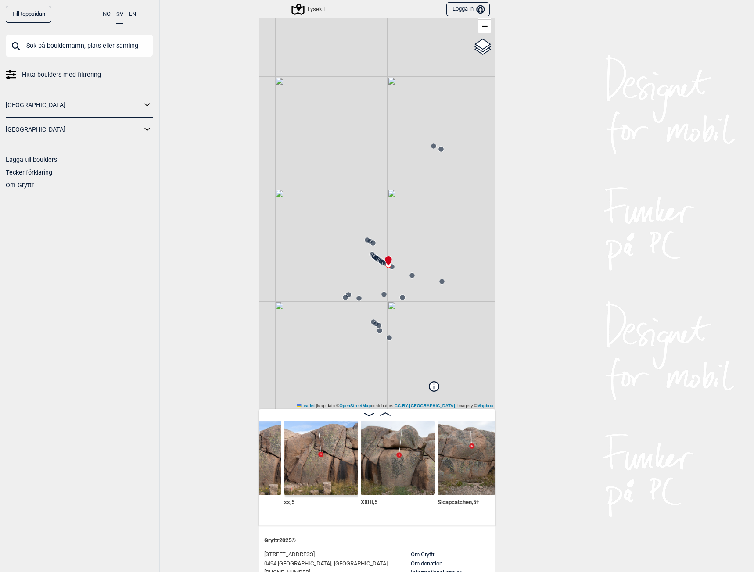
scroll to position [0, 5194]
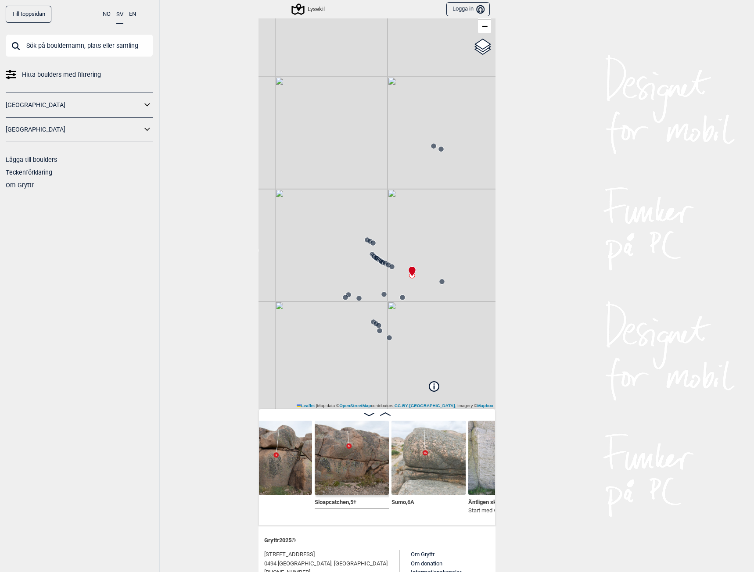
scroll to position [35, 0]
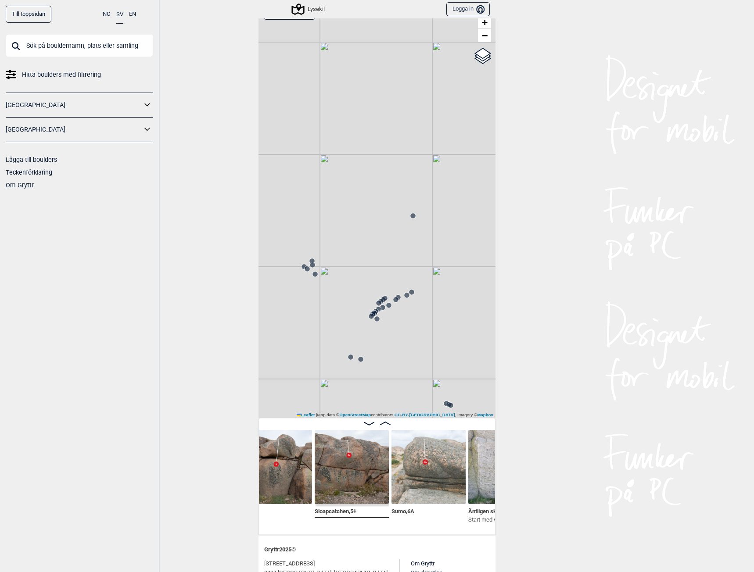
drag, startPoint x: 326, startPoint y: 343, endPoint x: 483, endPoint y: 299, distance: 163.1
click at [483, 299] on div "Lysekil" at bounding box center [376, 209] width 237 height 418
